Goal: Complete application form

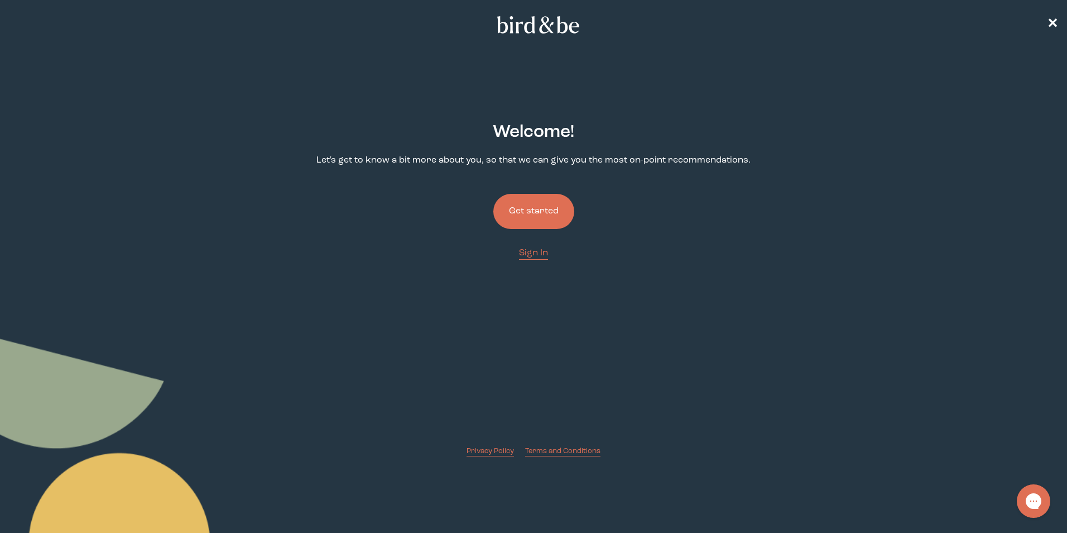
click at [526, 202] on button "Get started" at bounding box center [533, 211] width 81 height 35
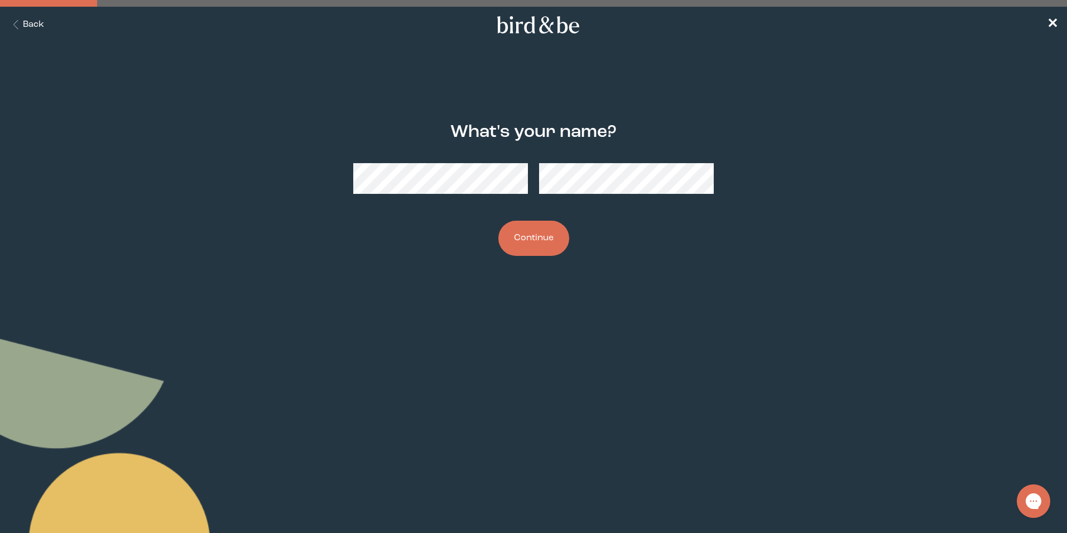
click at [563, 232] on button "Continue" at bounding box center [533, 237] width 71 height 35
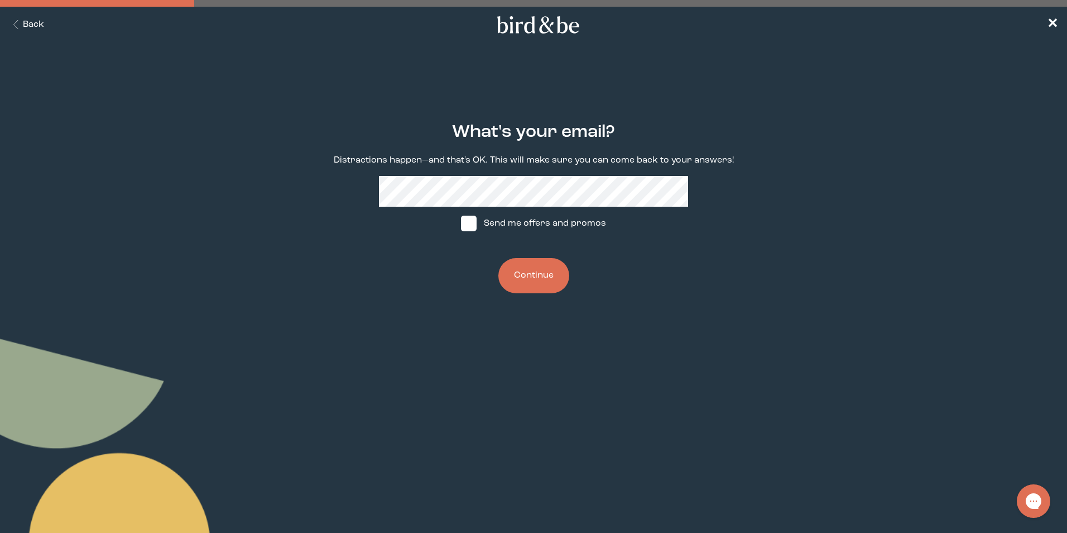
click at [541, 287] on button "Continue" at bounding box center [533, 275] width 71 height 35
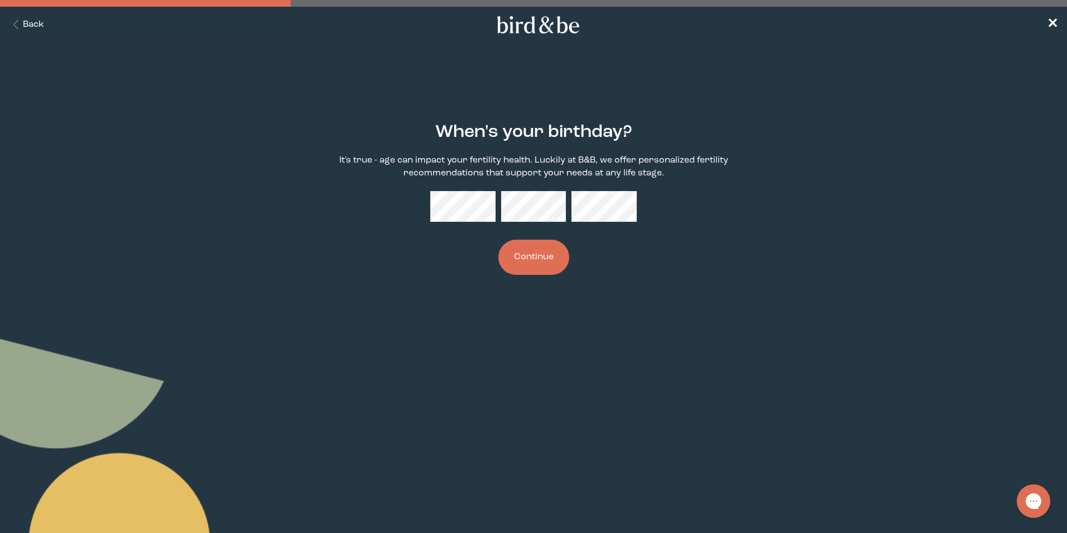
click at [634, 231] on div "When's your birthday? It's true - age can impact your fertility health. Luckily…" at bounding box center [534, 199] width 516 height 188
click at [558, 262] on button "Continue" at bounding box center [533, 256] width 71 height 35
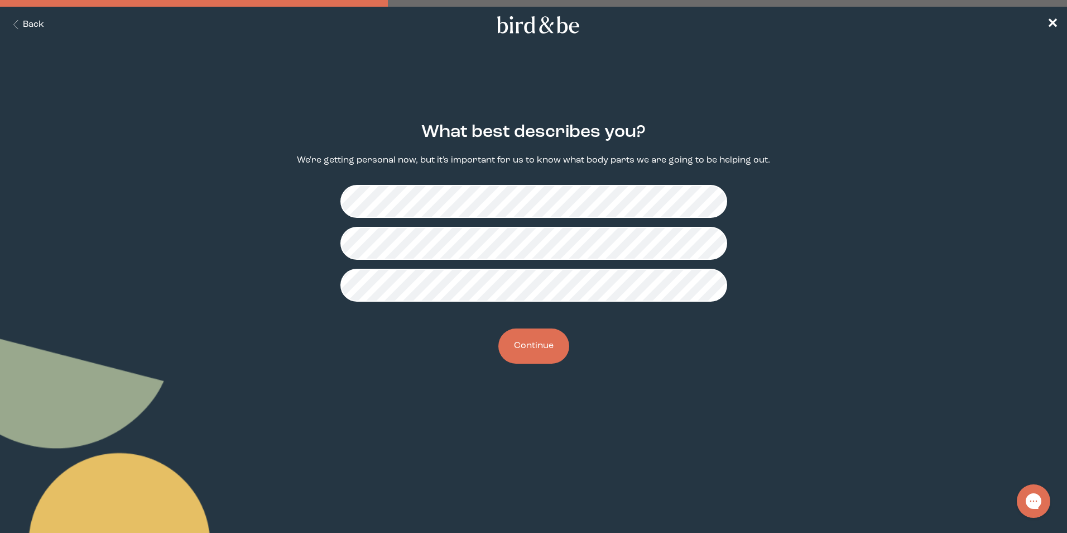
click at [552, 349] on button "Continue" at bounding box center [533, 345] width 71 height 35
click at [537, 350] on button "Continue" at bounding box center [533, 345] width 71 height 35
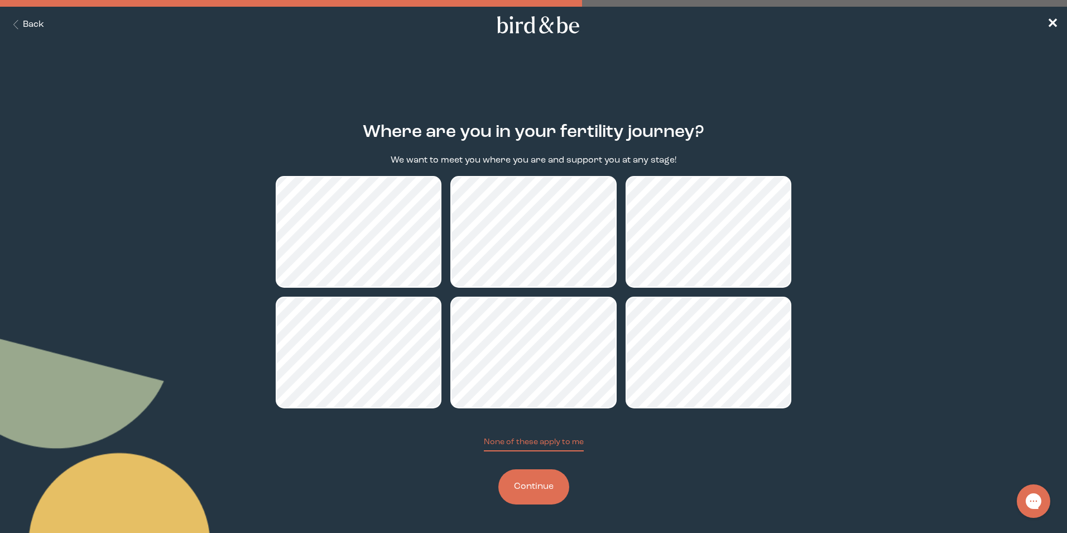
click at [544, 496] on button "Continue" at bounding box center [533, 486] width 71 height 35
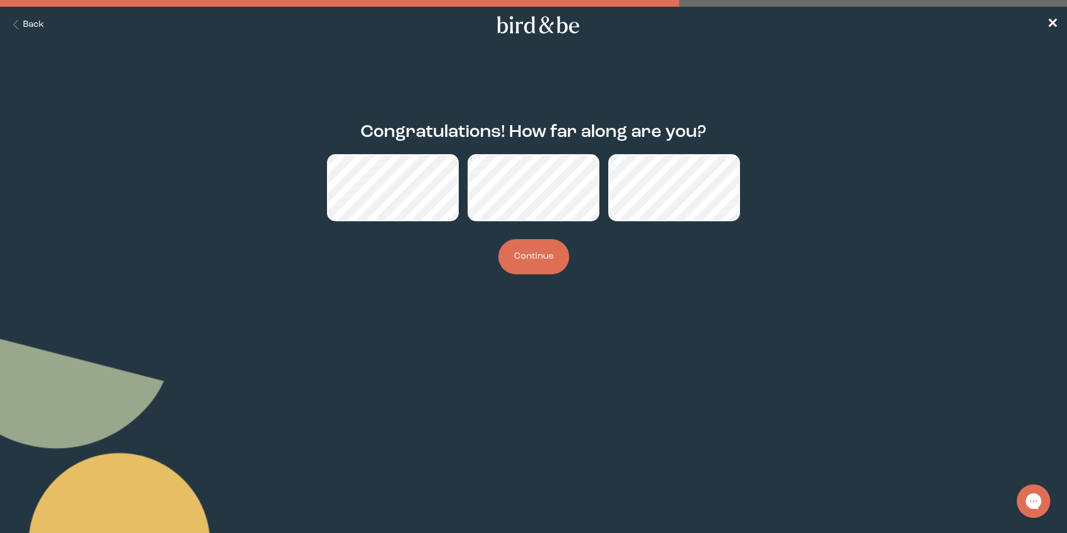
click at [531, 265] on button "Continue" at bounding box center [533, 256] width 71 height 35
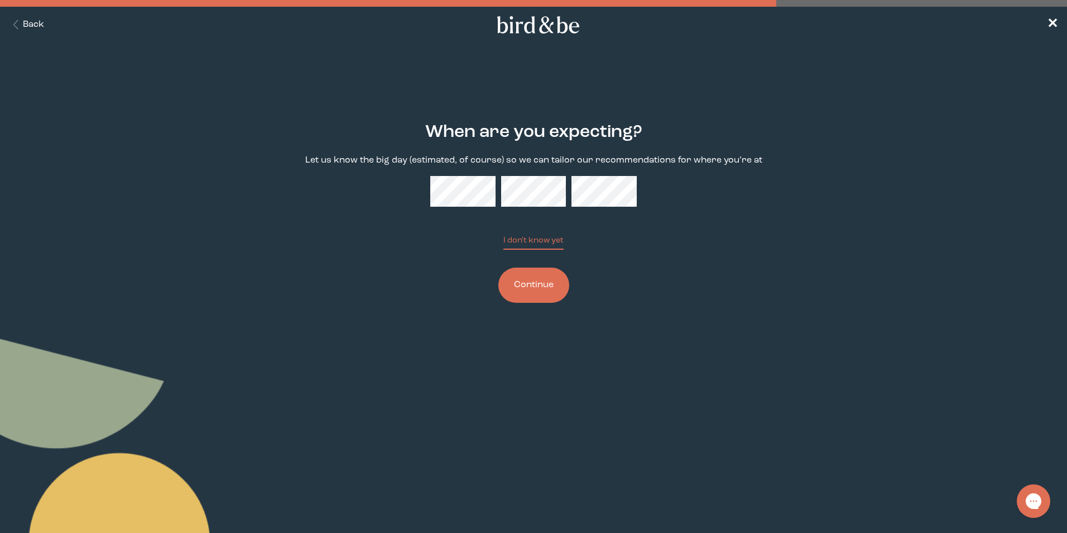
click at [621, 329] on form "When are you expecting? Let us know the big day (estimated, of course) so we ca…" at bounding box center [534, 213] width 534 height 234
click at [546, 289] on button "Continue" at bounding box center [533, 284] width 71 height 35
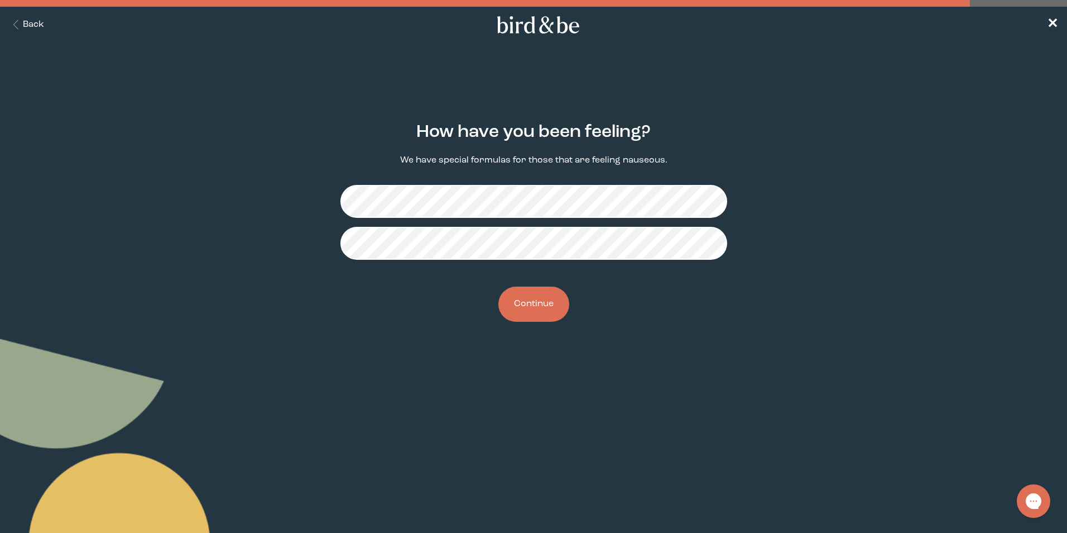
click at [532, 310] on button "Continue" at bounding box center [533, 303] width 71 height 35
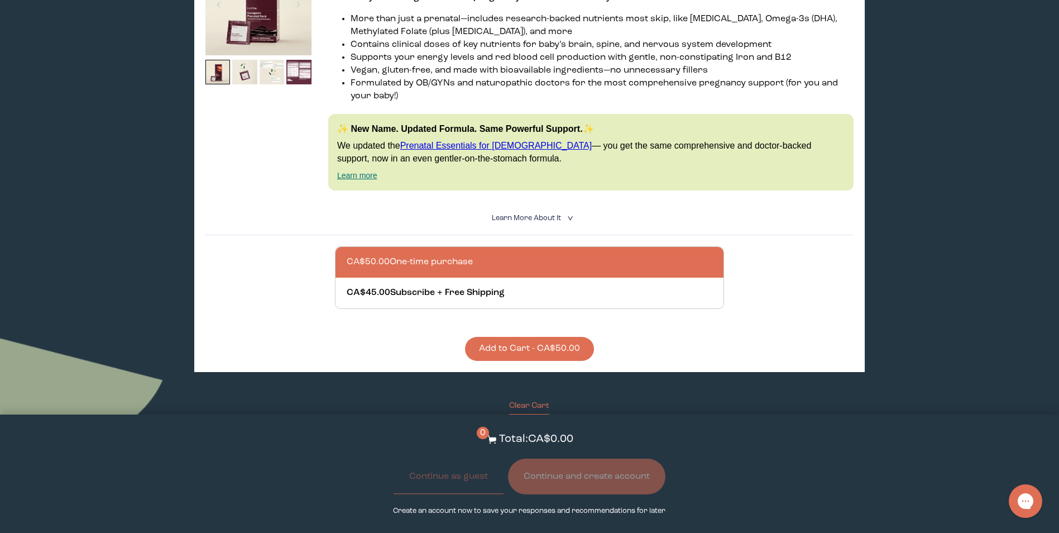
scroll to position [670, 0]
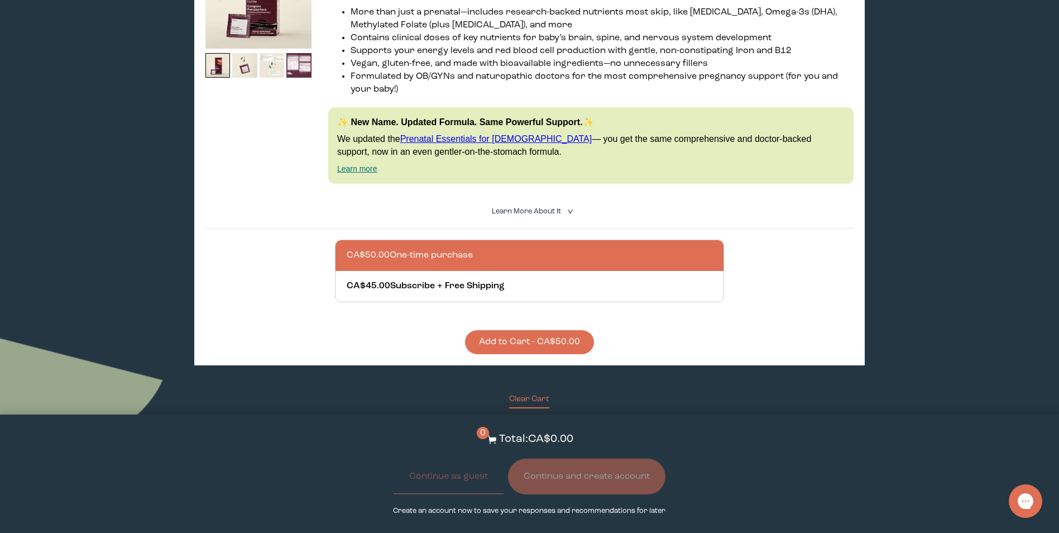
click at [525, 346] on button "Add to Cart - CA$50.00" at bounding box center [529, 342] width 129 height 24
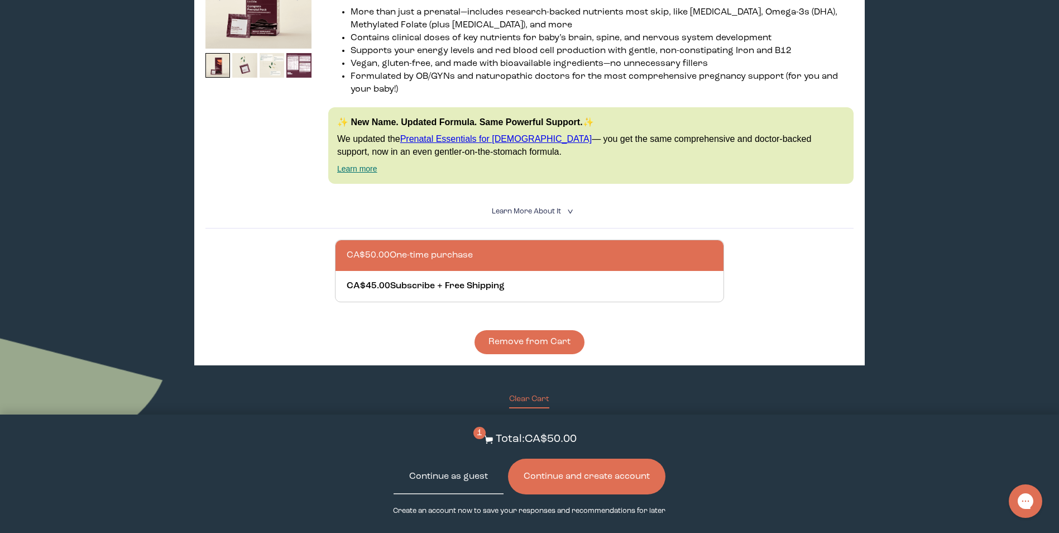
click at [482, 476] on button "Continue as guest" at bounding box center [449, 476] width 110 height 36
